Goal: Find specific page/section: Find specific page/section

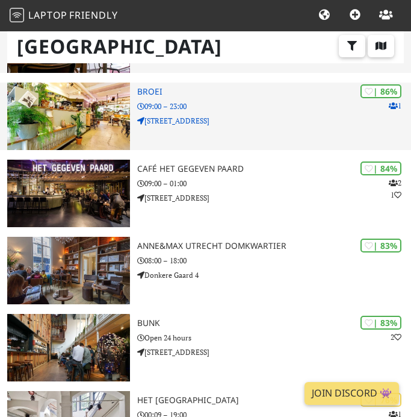
scroll to position [143, 0]
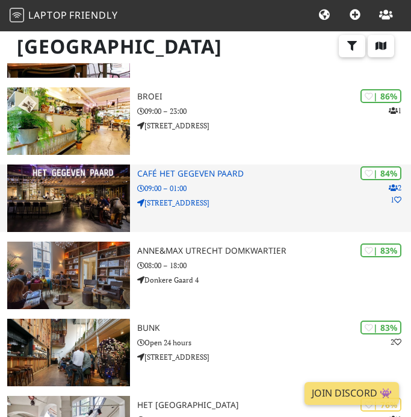
click at [181, 174] on h3 "Café Het Gegeven Paard" at bounding box center [274, 174] width 274 height 10
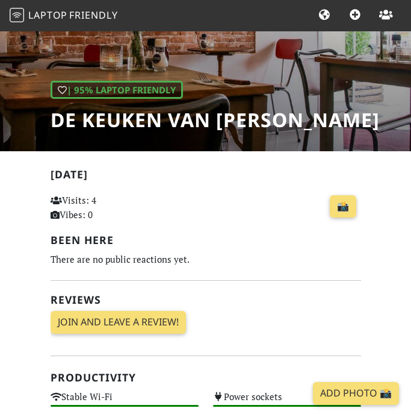
scroll to position [116, 0]
